Goal: Task Accomplishment & Management: Complete application form

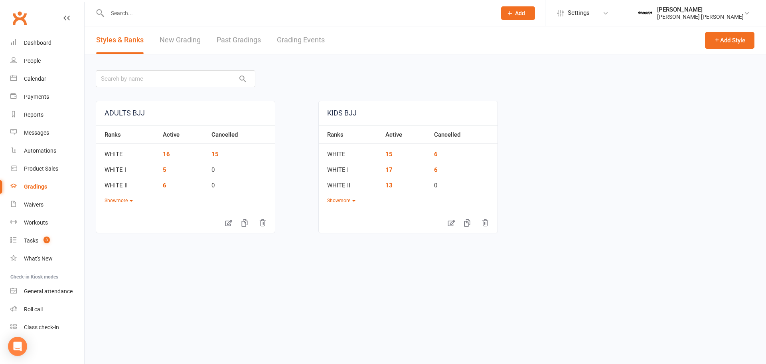
click at [191, 38] on link "New Grading" at bounding box center [180, 40] width 41 height 28
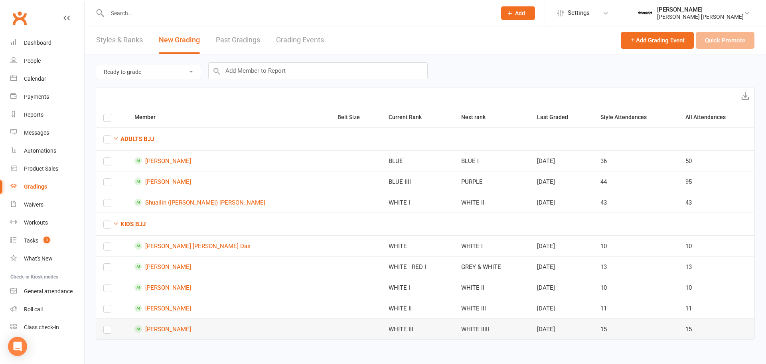
click at [108, 331] on label at bounding box center [107, 331] width 8 height 0
click at [108, 326] on input "checkbox" at bounding box center [107, 326] width 8 height 0
click at [716, 47] on button "Quick Promote" at bounding box center [725, 40] width 59 height 17
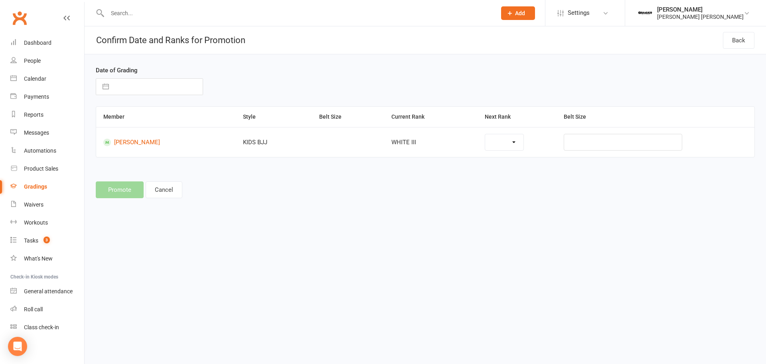
select select "37266"
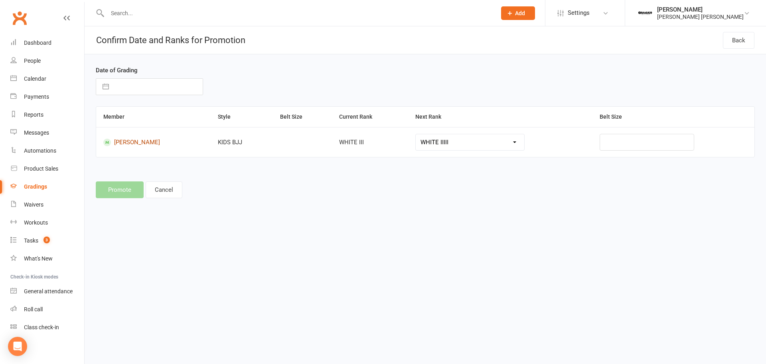
click at [191, 139] on link "[PERSON_NAME]" at bounding box center [153, 143] width 100 height 8
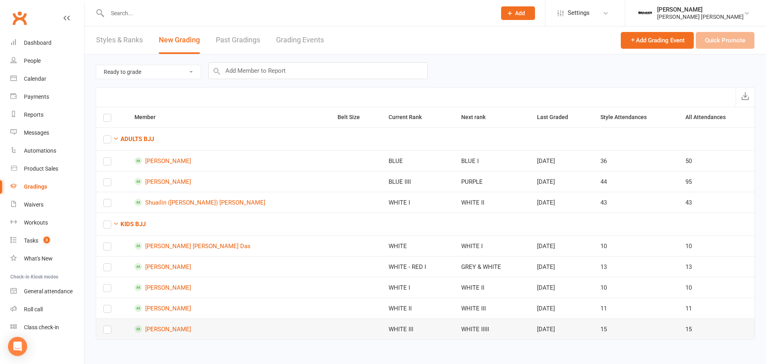
click at [108, 334] on td at bounding box center [111, 328] width 31 height 21
click at [108, 331] on label at bounding box center [107, 331] width 8 height 0
click at [108, 326] on input "checkbox" at bounding box center [107, 326] width 8 height 0
click at [738, 47] on button "Quick Promote" at bounding box center [725, 40] width 59 height 17
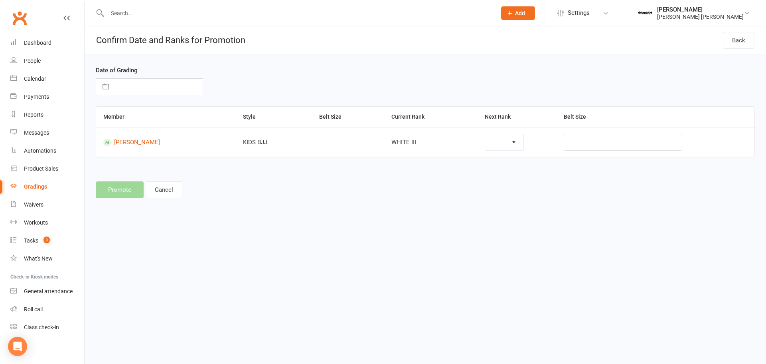
select select "37266"
select select "7"
select select "2025"
select select "8"
select select "2025"
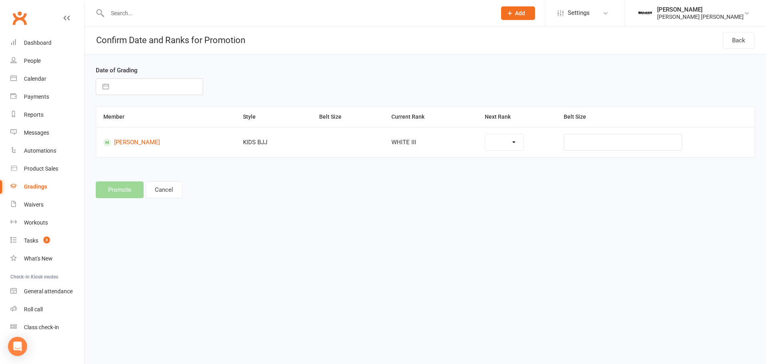
select select "9"
select select "2025"
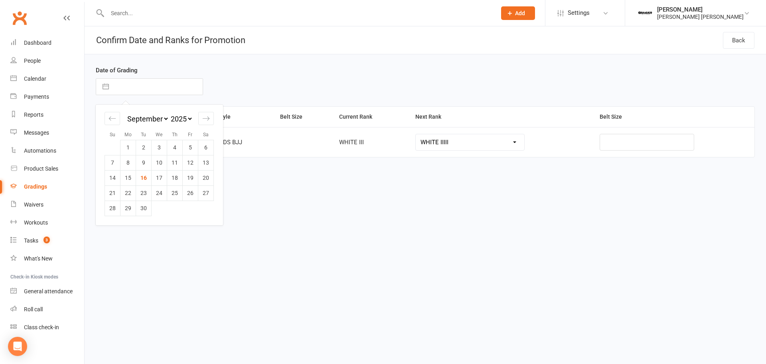
click at [129, 89] on input "text" at bounding box center [158, 87] width 90 height 16
click at [148, 176] on td "16" at bounding box center [144, 177] width 16 height 15
type input "[DATE]"
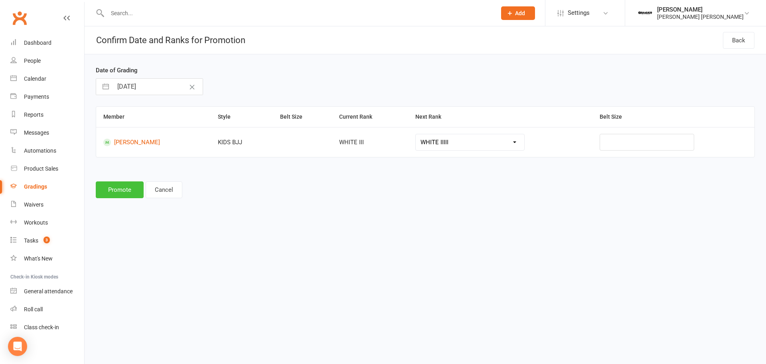
click at [128, 193] on button "Promote" at bounding box center [120, 189] width 48 height 17
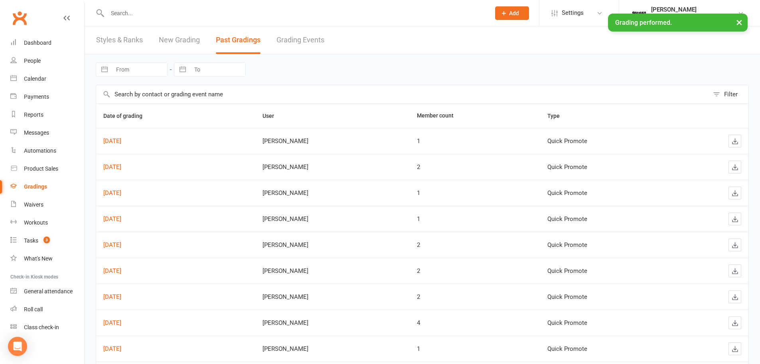
click at [135, 44] on link "Styles & Ranks" at bounding box center [119, 40] width 47 height 28
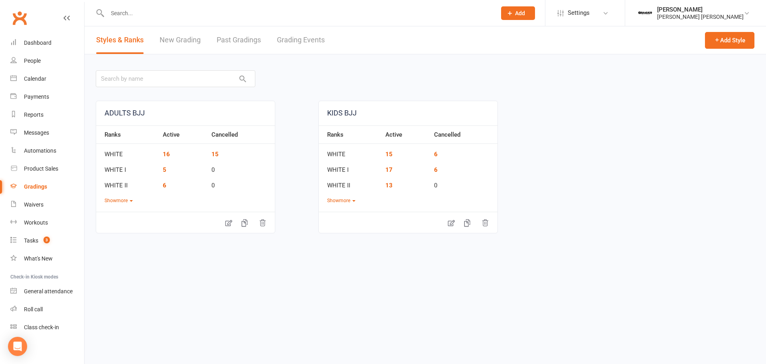
click at [189, 38] on link "New Grading" at bounding box center [180, 40] width 41 height 28
